Goal: Task Accomplishment & Management: Manage account settings

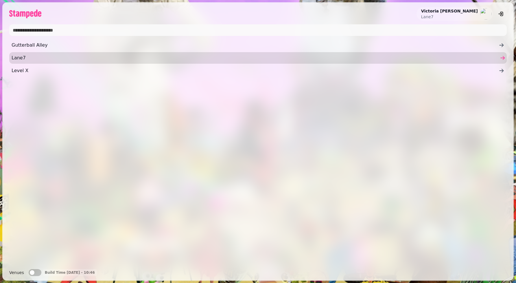
click at [14, 55] on span "Lane7" at bounding box center [255, 57] width 487 height 7
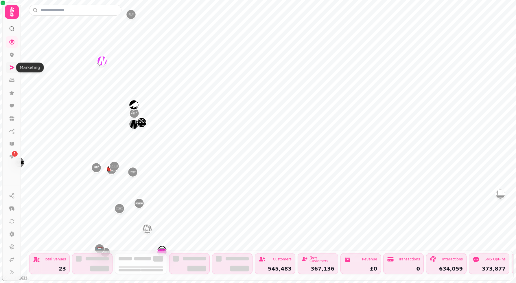
click at [11, 68] on icon at bounding box center [12, 67] width 5 height 4
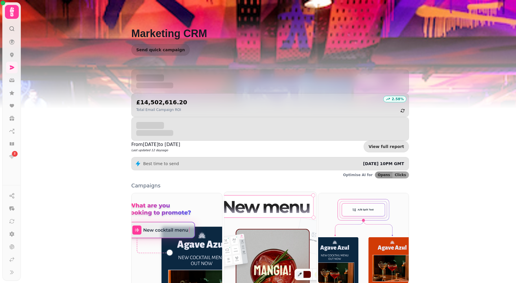
click at [251, 243] on img at bounding box center [271, 249] width 102 height 127
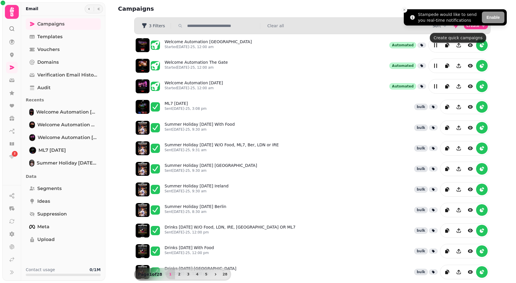
click at [443, 25] on li "Stampede would like to send you real-time notifications Enable" at bounding box center [455, 17] width 103 height 16
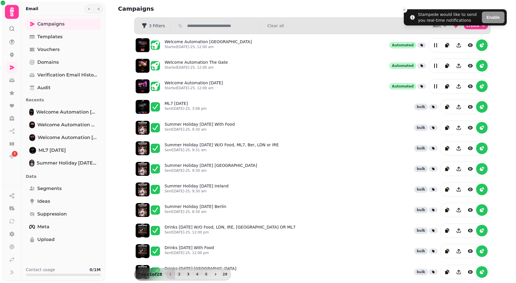
click at [443, 28] on div "Sort Create" at bounding box center [461, 26] width 56 height 12
click at [441, 28] on button "Sort" at bounding box center [440, 26] width 15 height 6
click at [435, 51] on button "Created At" at bounding box center [442, 48] width 44 height 10
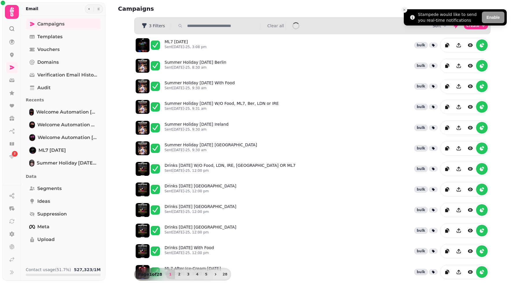
click at [405, 10] on line "Close toast" at bounding box center [405, 10] width 2 height 2
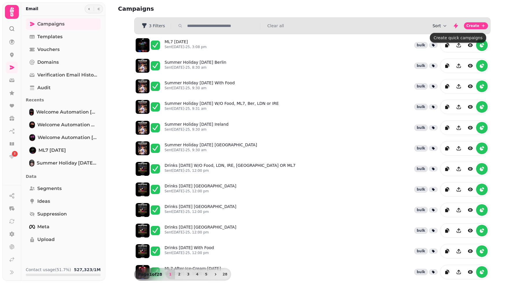
click at [441, 25] on button "Sort" at bounding box center [440, 26] width 15 height 6
click at [441, 48] on span "Created At" at bounding box center [435, 48] width 22 height 6
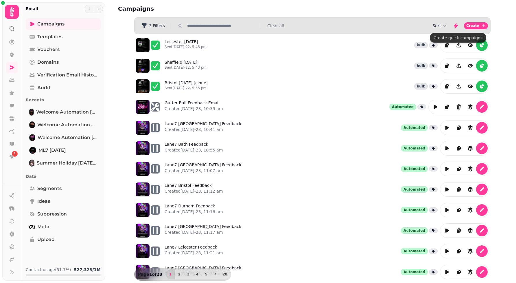
click at [443, 24] on button "Sort" at bounding box center [440, 26] width 15 height 6
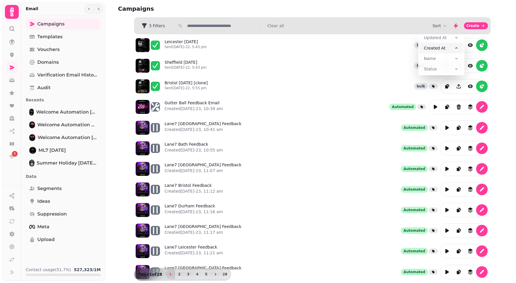
click at [434, 45] on span "Created At" at bounding box center [435, 48] width 22 height 6
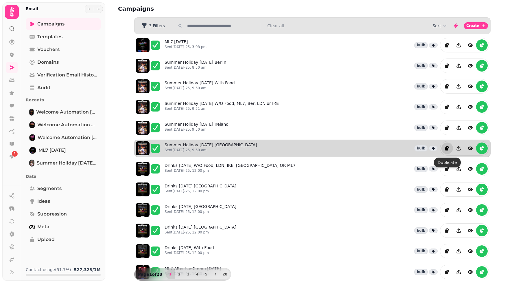
click at [449, 151] on icon "duplicate" at bounding box center [448, 148] width 6 height 6
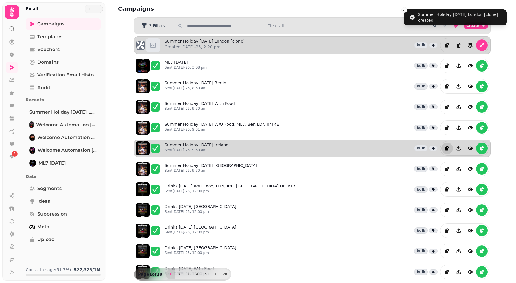
click at [490, 43] on div "Summer Holiday [DATE] London [clone] Created [DATE]-25, 2:20 pm bulk" at bounding box center [312, 44] width 357 height 17
click at [485, 43] on button "edit" at bounding box center [482, 45] width 12 height 12
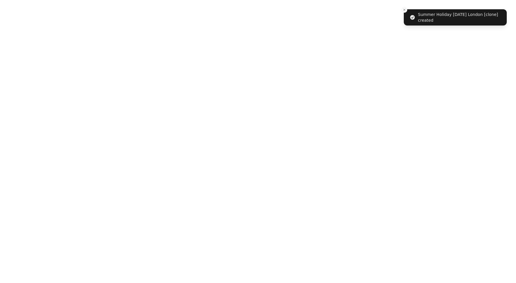
select select "**********"
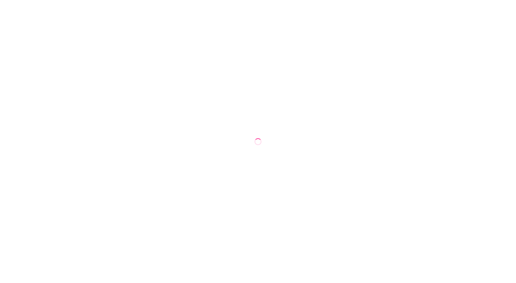
click at [208, 52] on div at bounding box center [258, 141] width 516 height 283
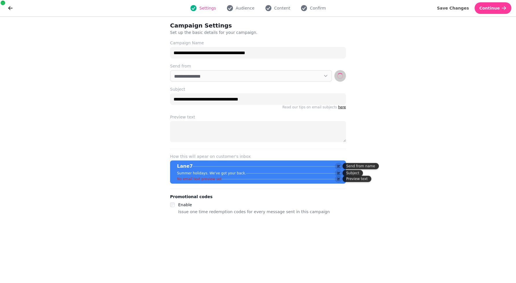
select select "**********"
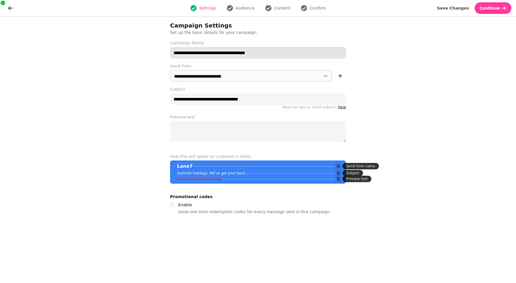
drag, startPoint x: 210, startPoint y: 52, endPoint x: 170, endPoint y: 46, distance: 40.6
drag, startPoint x: 256, startPoint y: 49, endPoint x: 239, endPoint y: 50, distance: 18.0
click at [239, 50] on input "**********" at bounding box center [258, 53] width 176 height 12
click at [254, 53] on input "**********" at bounding box center [258, 53] width 176 height 12
drag, startPoint x: 260, startPoint y: 53, endPoint x: 237, endPoint y: 53, distance: 22.9
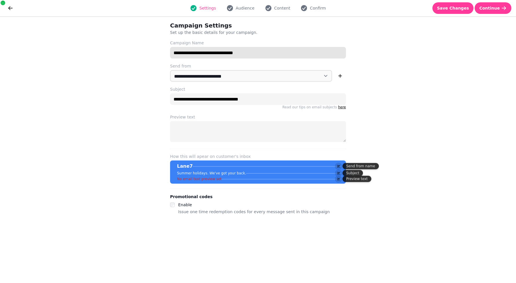
click at [237, 53] on input "**********" at bounding box center [258, 53] width 176 height 12
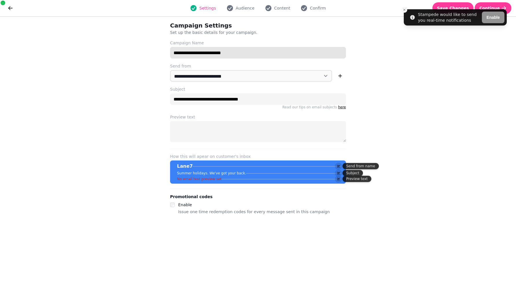
type input "**********"
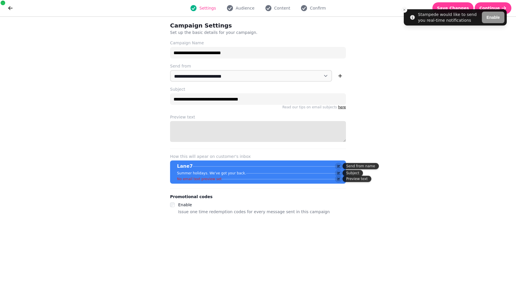
click at [199, 131] on textarea "Preview text" at bounding box center [258, 131] width 176 height 21
type textarea "**********"
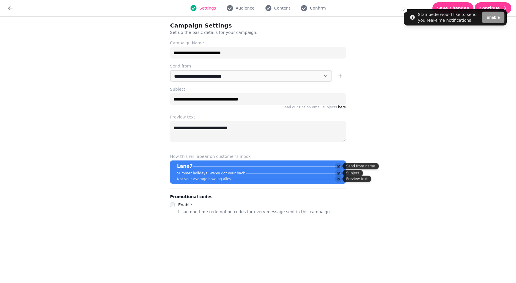
click at [244, 3] on div "Settings Audience Content Confirm" at bounding box center [258, 8] width 478 height 12
click at [245, 13] on div "Settings Audience Content Confirm" at bounding box center [258, 8] width 478 height 12
click at [240, 8] on span "Audience" at bounding box center [245, 8] width 19 height 6
select select "**********"
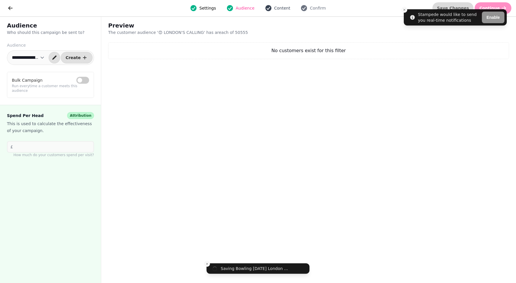
click at [286, 8] on span "Content" at bounding box center [282, 8] width 16 height 6
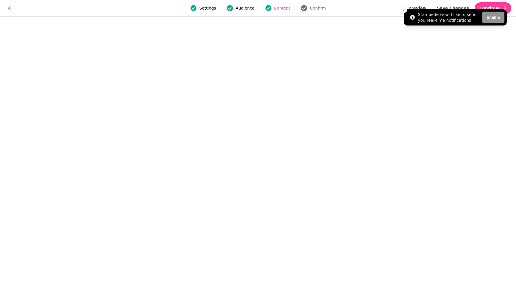
click at [405, 9] on line "Close toast" at bounding box center [405, 10] width 2 height 2
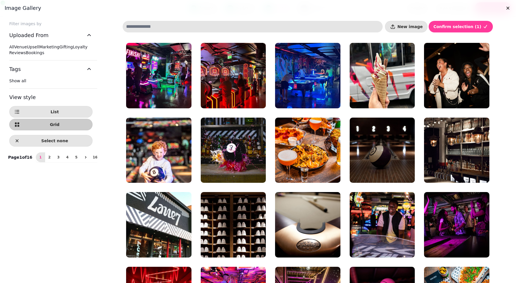
click at [14, 47] on label "All" at bounding box center [11, 47] width 5 height 5
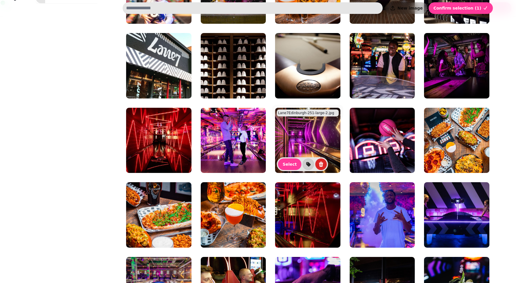
scroll to position [159, 0]
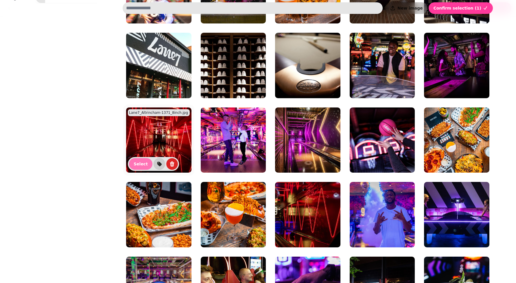
click at [143, 162] on span "Select" at bounding box center [141, 164] width 14 height 4
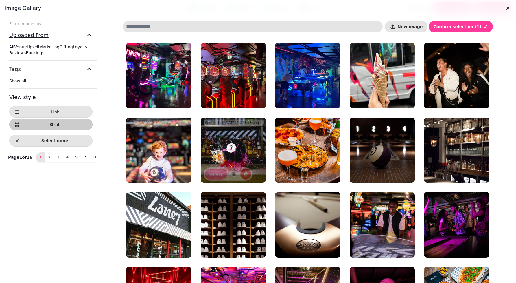
scroll to position [0, 0]
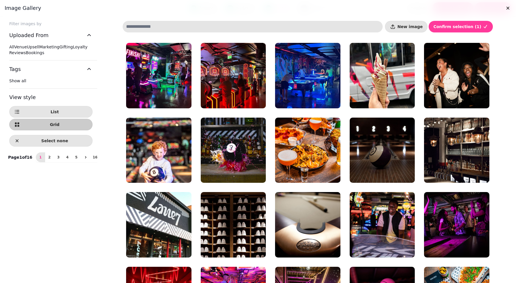
click at [14, 45] on label "All" at bounding box center [11, 47] width 5 height 5
click at [45, 162] on button "2" at bounding box center [49, 157] width 9 height 10
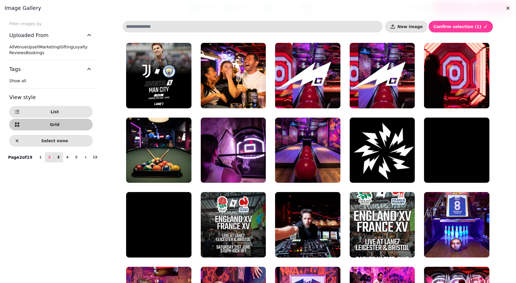
click at [56, 159] on span "3" at bounding box center [58, 156] width 5 height 3
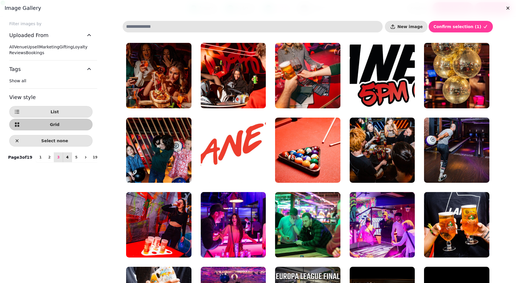
click at [65, 159] on span "4" at bounding box center [67, 156] width 5 height 3
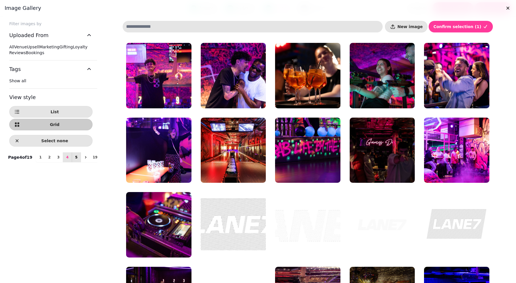
click at [72, 162] on button "5" at bounding box center [76, 157] width 9 height 10
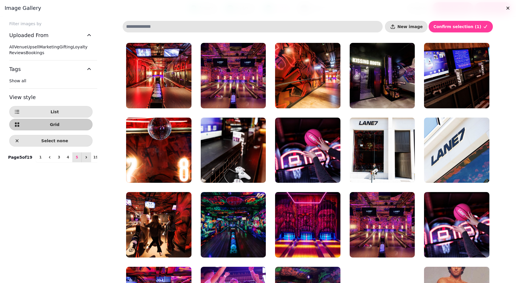
click at [84, 159] on icon "next" at bounding box center [86, 157] width 5 height 5
click at [75, 159] on span "6" at bounding box center [77, 156] width 5 height 3
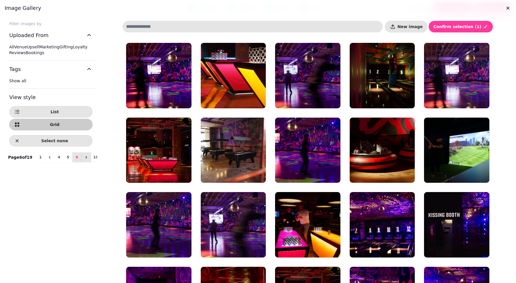
click at [86, 158] on icon "next" at bounding box center [86, 157] width 1 height 2
click at [75, 159] on span "7" at bounding box center [77, 156] width 5 height 3
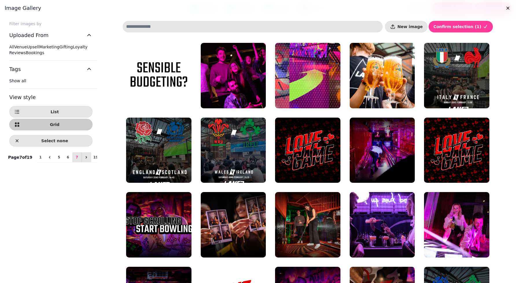
click at [84, 159] on icon "next" at bounding box center [86, 157] width 5 height 5
click at [72, 162] on button "8" at bounding box center [76, 157] width 9 height 10
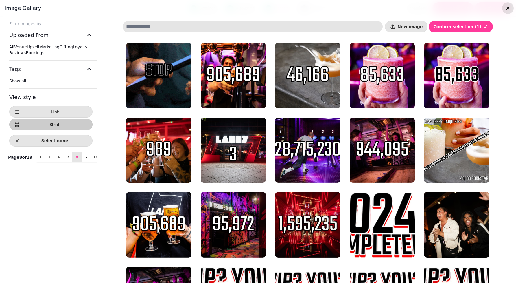
click at [506, 8] on icon "button" at bounding box center [508, 8] width 6 height 6
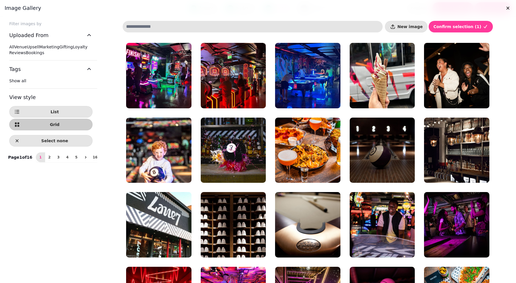
click at [511, 10] on div at bounding box center [258, 141] width 516 height 283
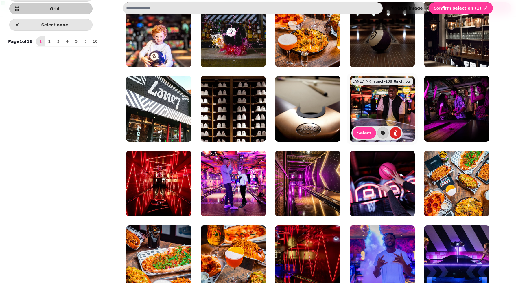
scroll to position [123, 0]
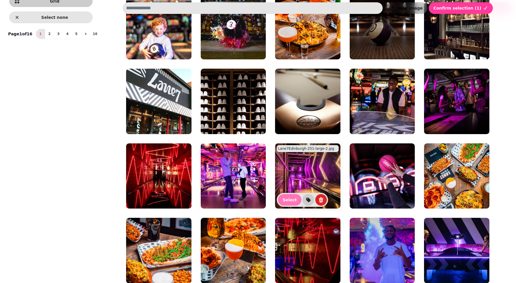
click at [282, 203] on button "Select" at bounding box center [289, 200] width 23 height 12
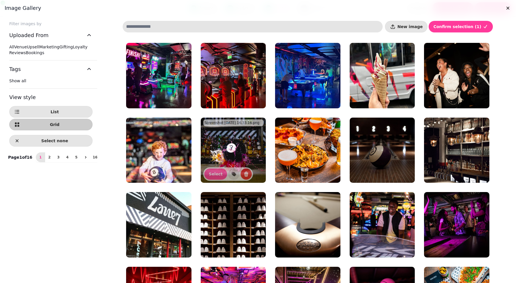
scroll to position [0, 0]
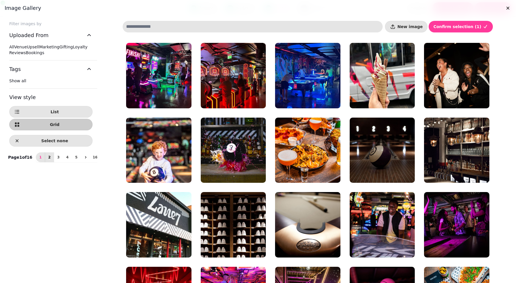
click at [47, 159] on span "2" at bounding box center [49, 156] width 5 height 3
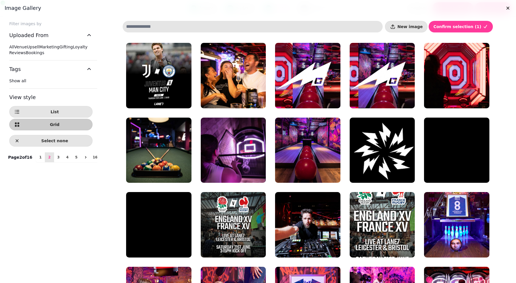
click at [14, 49] on span "All" at bounding box center [11, 47] width 5 height 5
click at [56, 159] on span "3" at bounding box center [58, 156] width 5 height 3
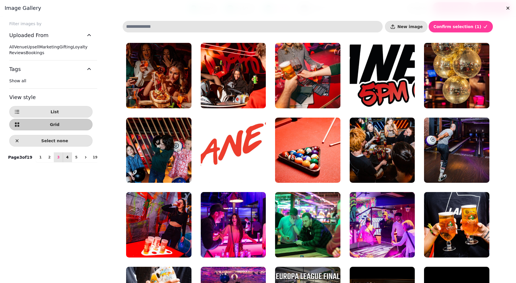
click at [65, 159] on span "4" at bounding box center [67, 156] width 5 height 3
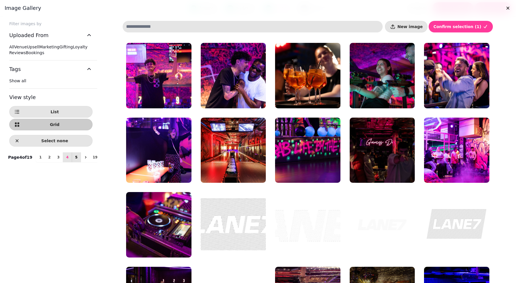
click at [74, 159] on span "5" at bounding box center [76, 156] width 5 height 3
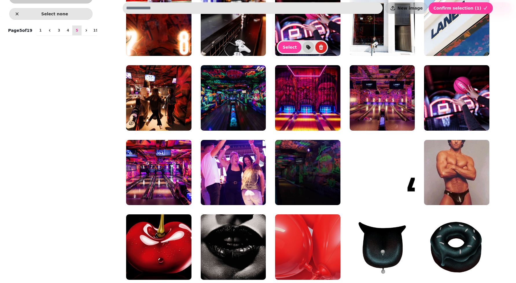
scroll to position [126, 0]
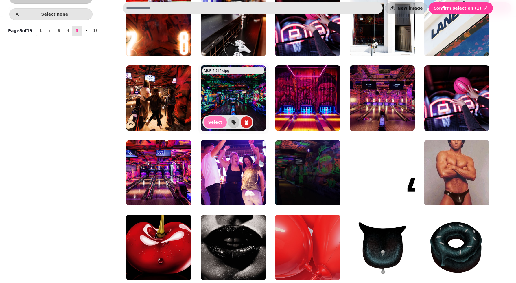
click at [211, 126] on button "Select" at bounding box center [215, 122] width 23 height 12
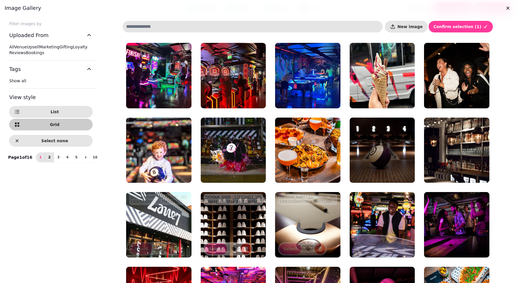
scroll to position [0, 0]
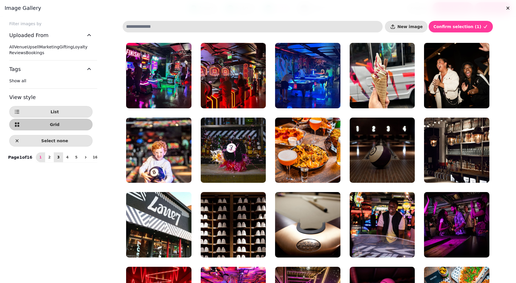
click at [54, 162] on button "3" at bounding box center [58, 157] width 9 height 10
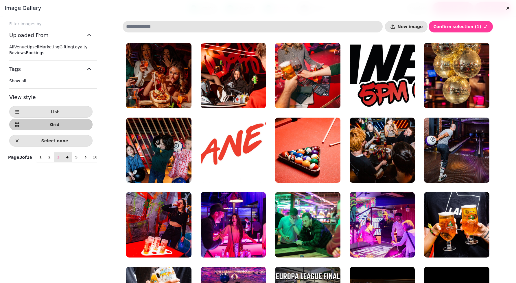
click at [63, 162] on button "4" at bounding box center [67, 157] width 9 height 10
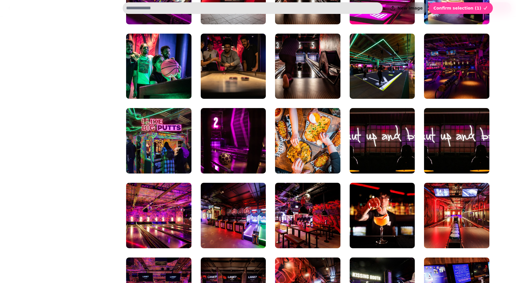
scroll to position [234, 0]
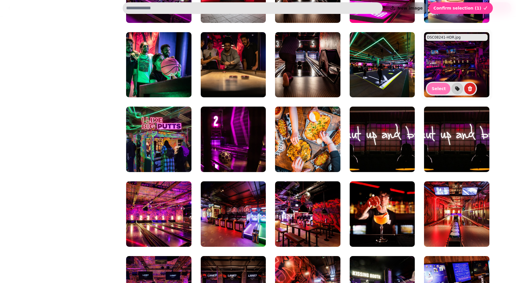
click at [433, 91] on button "Select" at bounding box center [438, 89] width 23 height 12
